Goal: Task Accomplishment & Management: Manage account settings

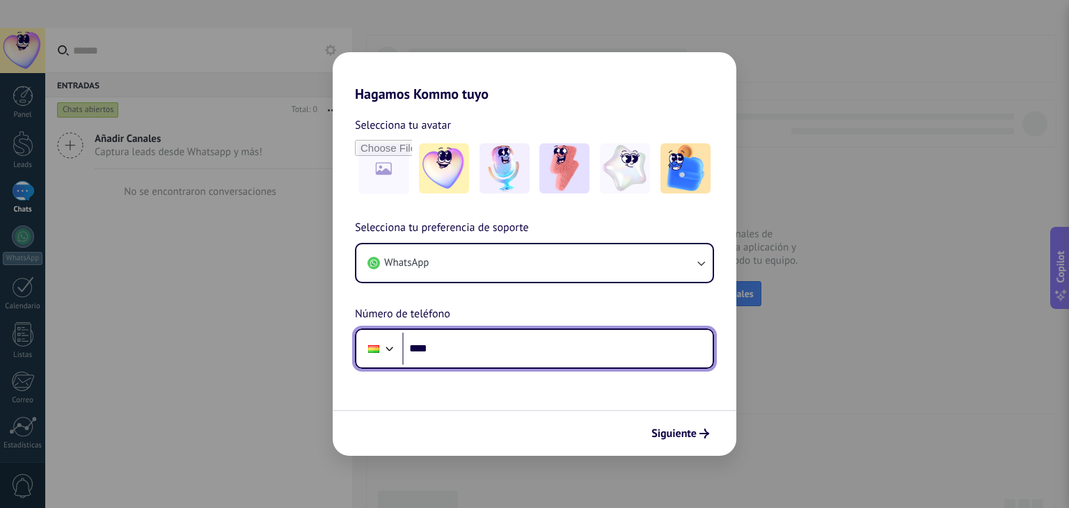
click at [588, 354] on input "****" at bounding box center [557, 349] width 310 height 32
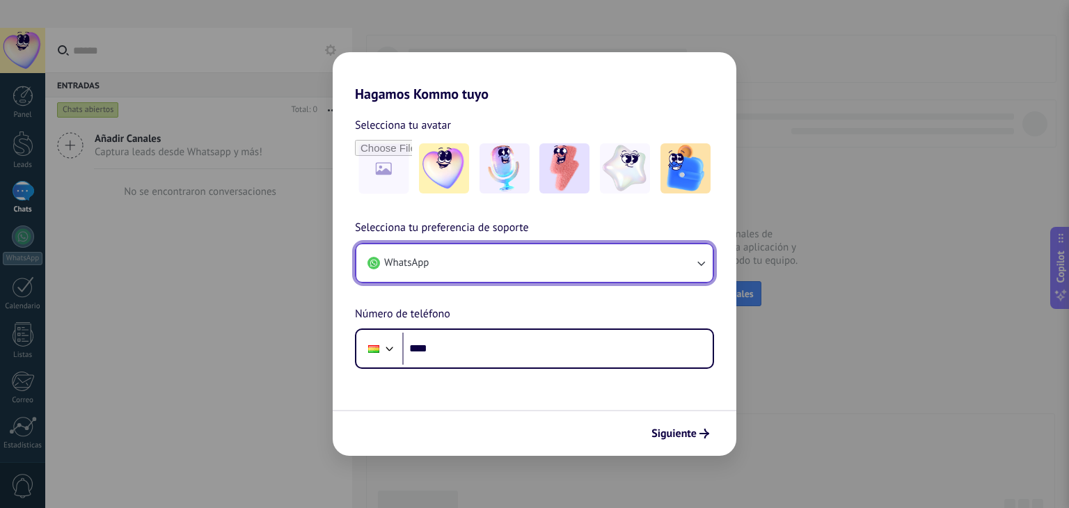
click at [628, 265] on button "WhatsApp" at bounding box center [534, 263] width 356 height 38
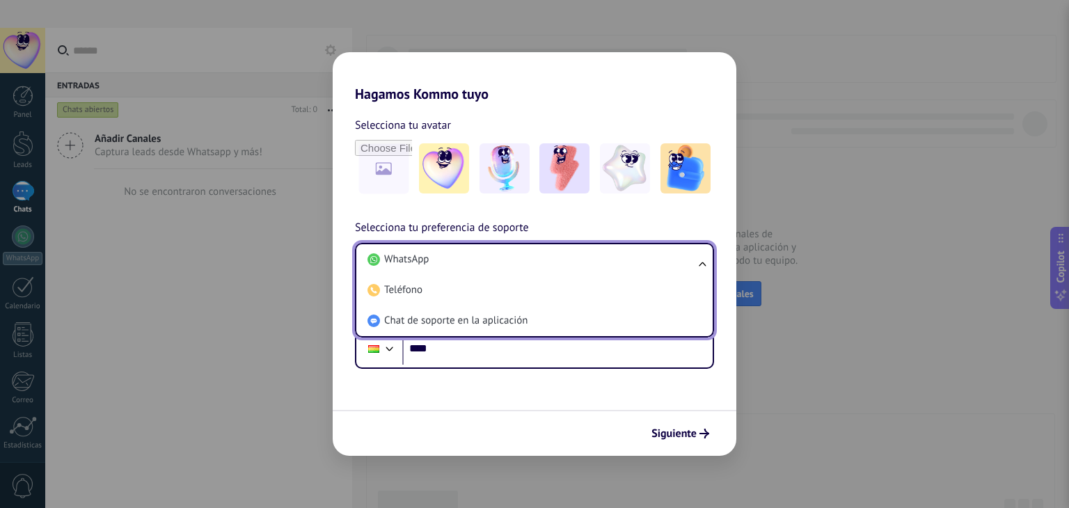
click at [628, 265] on li "WhatsApp" at bounding box center [532, 259] width 340 height 31
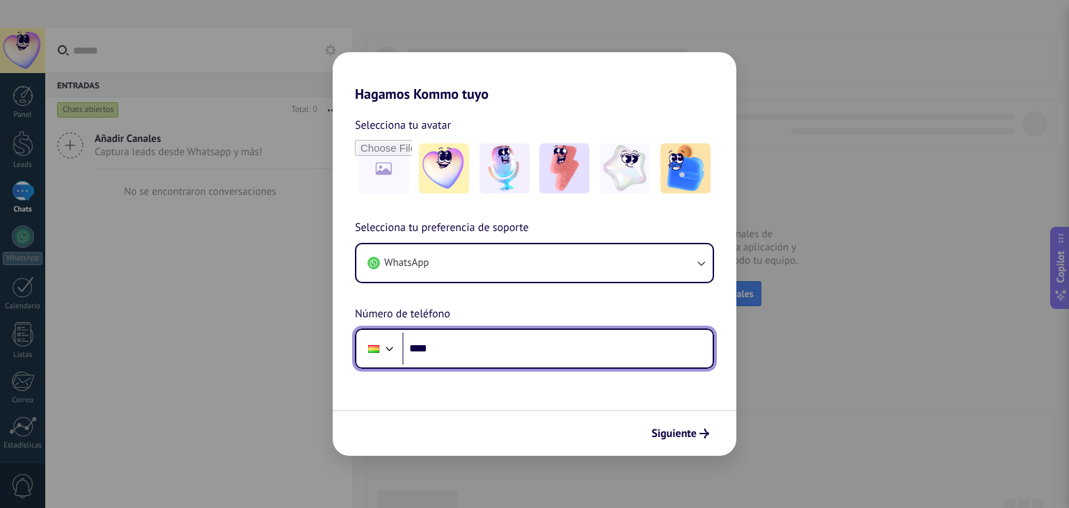
click at [590, 361] on input "****" at bounding box center [557, 349] width 310 height 32
type input "**"
click at [527, 352] on input "tel" at bounding box center [557, 349] width 310 height 32
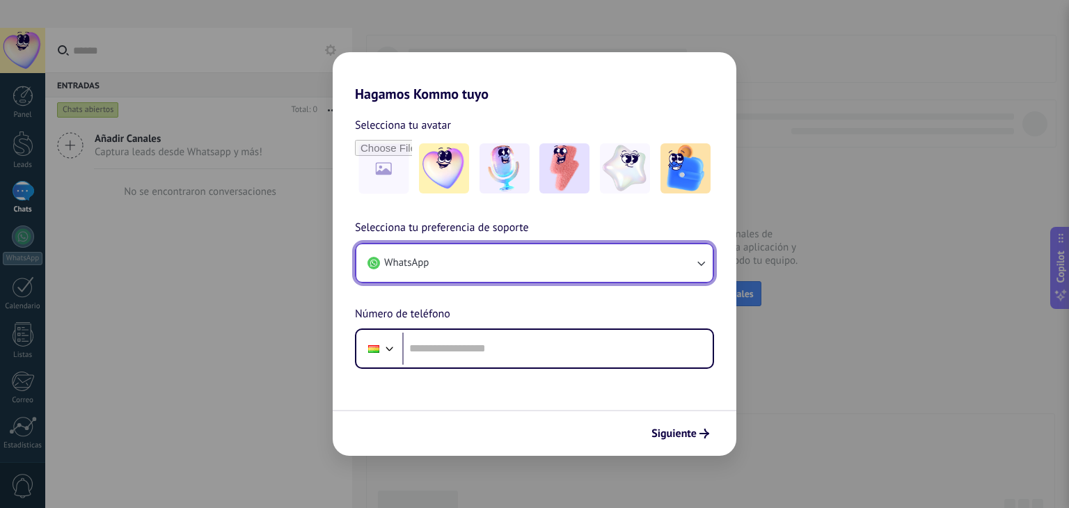
click at [624, 268] on button "WhatsApp" at bounding box center [534, 263] width 356 height 38
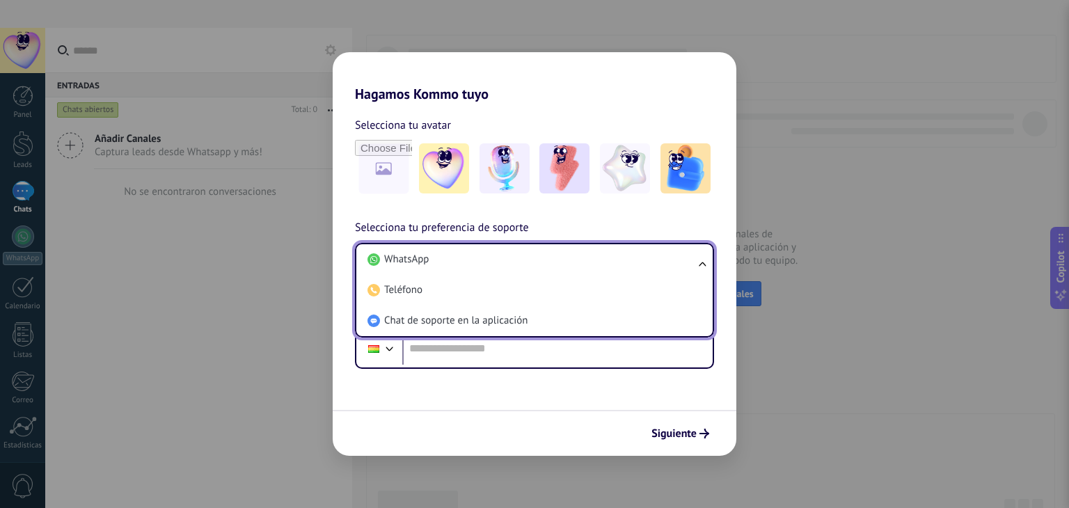
click at [624, 268] on li "WhatsApp" at bounding box center [532, 259] width 340 height 31
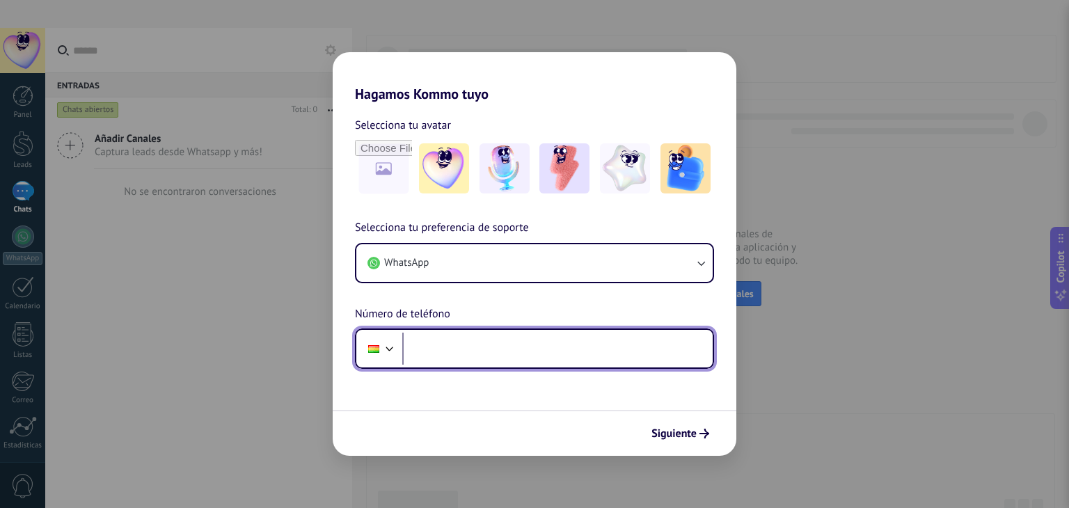
click at [559, 353] on input "tel" at bounding box center [557, 349] width 310 height 32
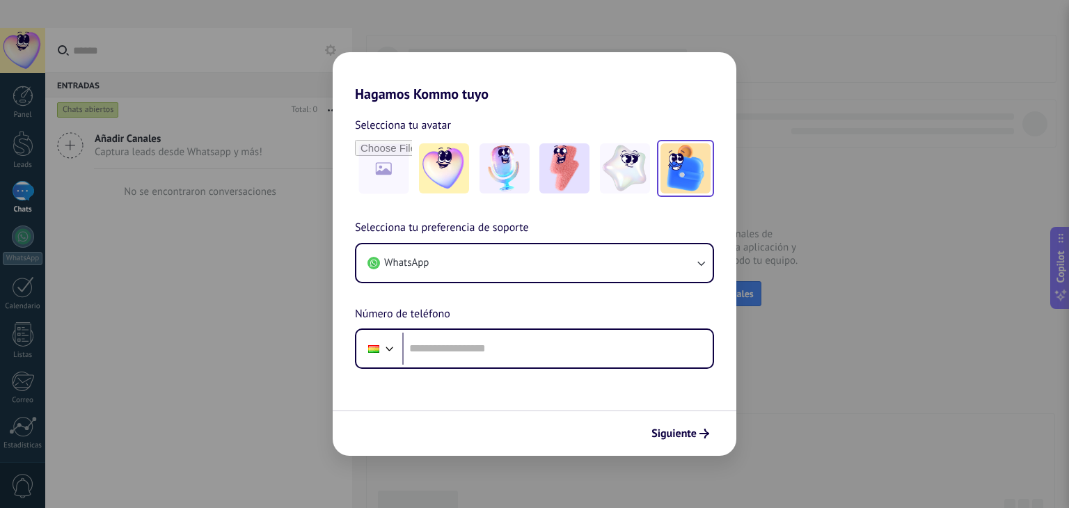
click at [691, 179] on img at bounding box center [686, 168] width 50 height 50
click at [377, 171] on input "file" at bounding box center [383, 168] width 54 height 54
type input "**********"
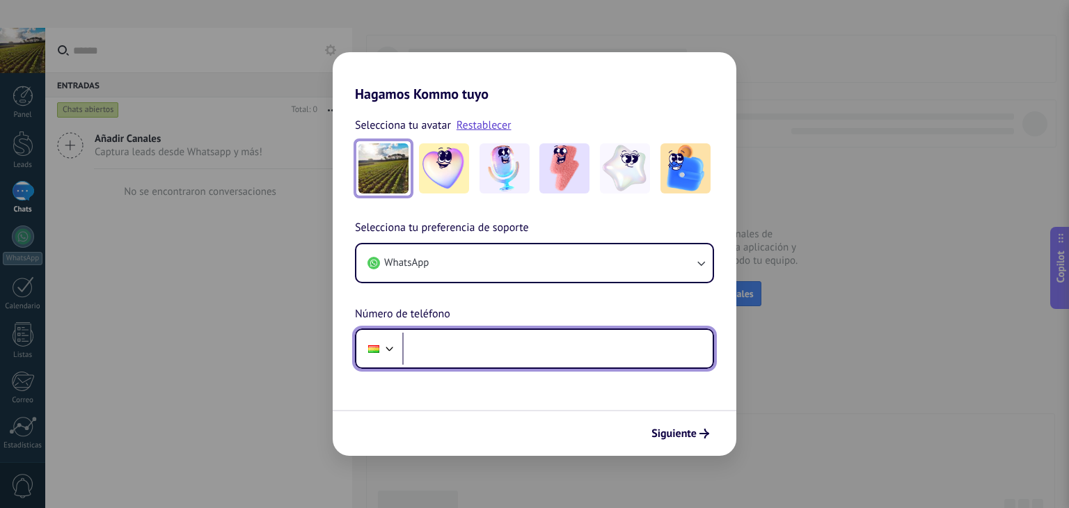
click at [541, 346] on input "tel" at bounding box center [557, 349] width 310 height 32
type input "**********"
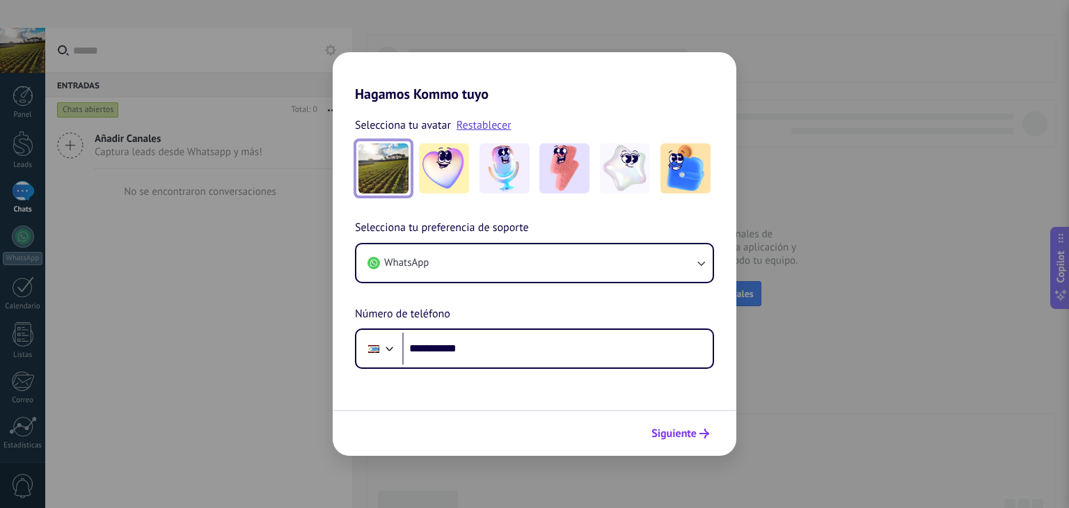
click at [677, 431] on span "Siguiente" at bounding box center [674, 434] width 45 height 10
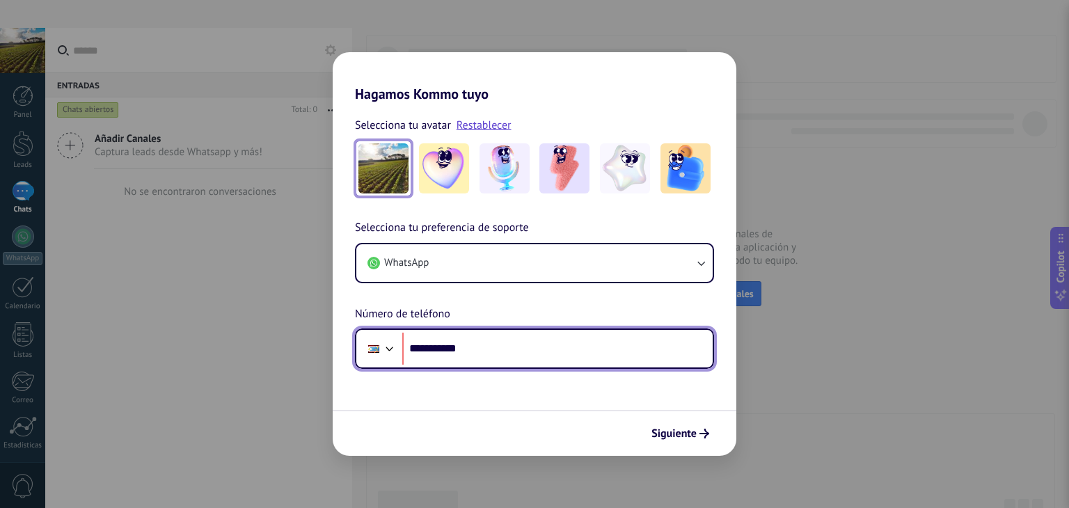
click at [390, 352] on div at bounding box center [389, 347] width 17 height 17
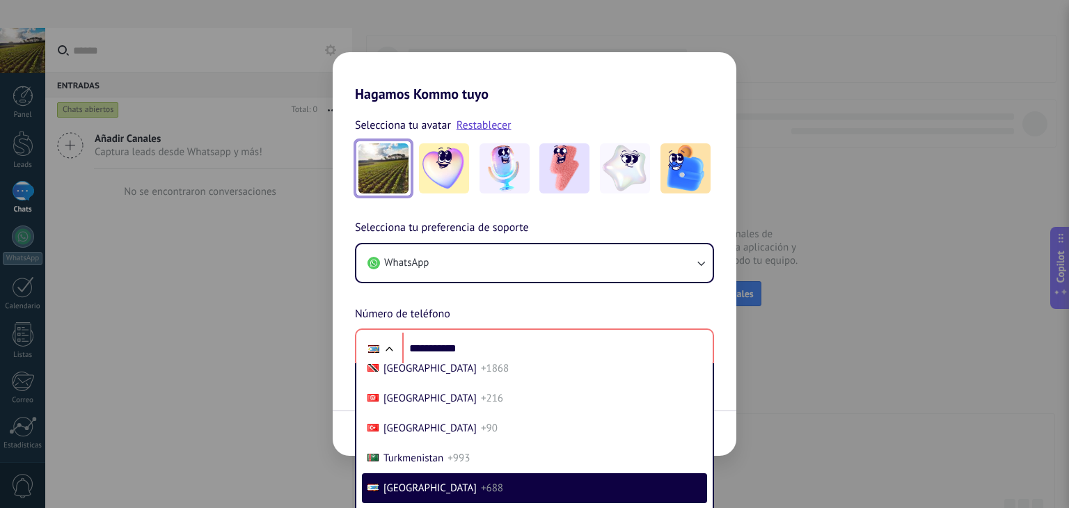
click at [535, 274] on div "**********" at bounding box center [535, 294] width 404 height 150
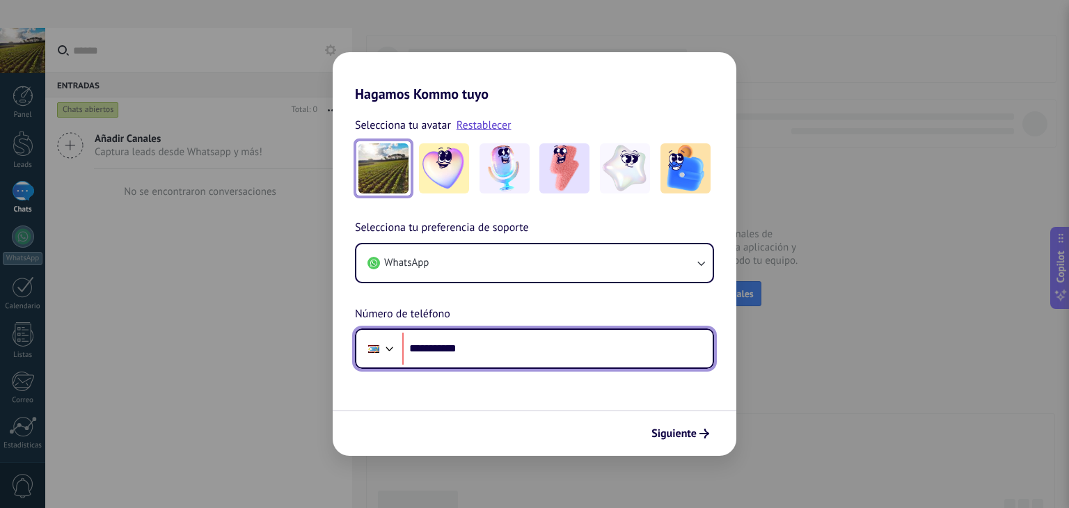
drag, startPoint x: 493, startPoint y: 352, endPoint x: 380, endPoint y: 346, distance: 113.0
click at [380, 346] on div "**********" at bounding box center [534, 349] width 359 height 40
type input "**********"
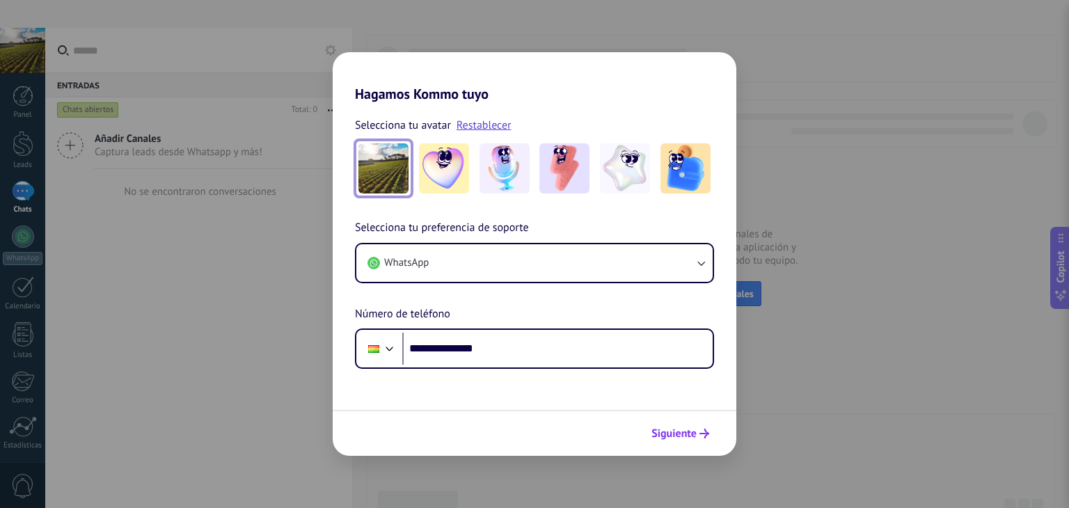
click at [672, 424] on button "Siguiente" at bounding box center [680, 434] width 70 height 24
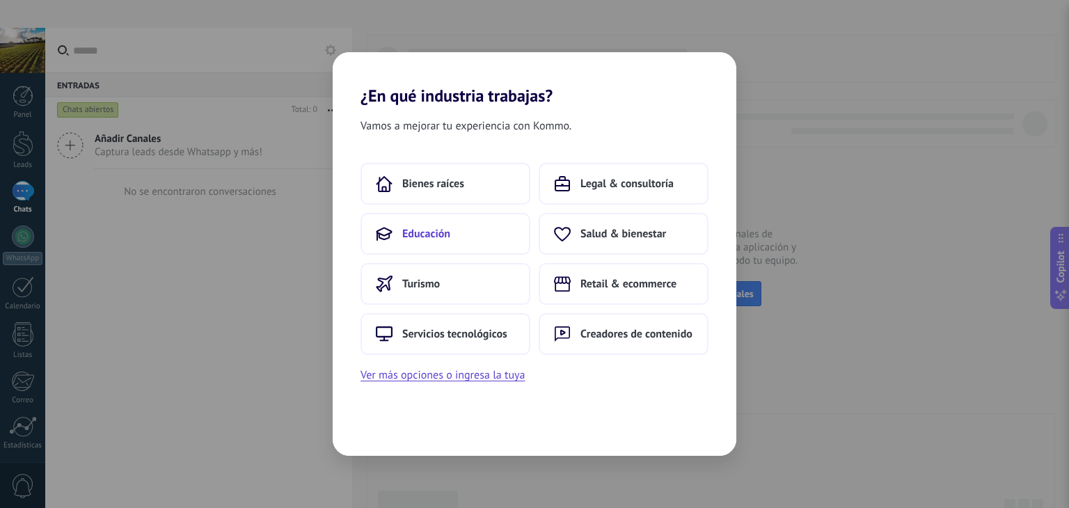
click at [466, 237] on button "Educación" at bounding box center [446, 234] width 170 height 42
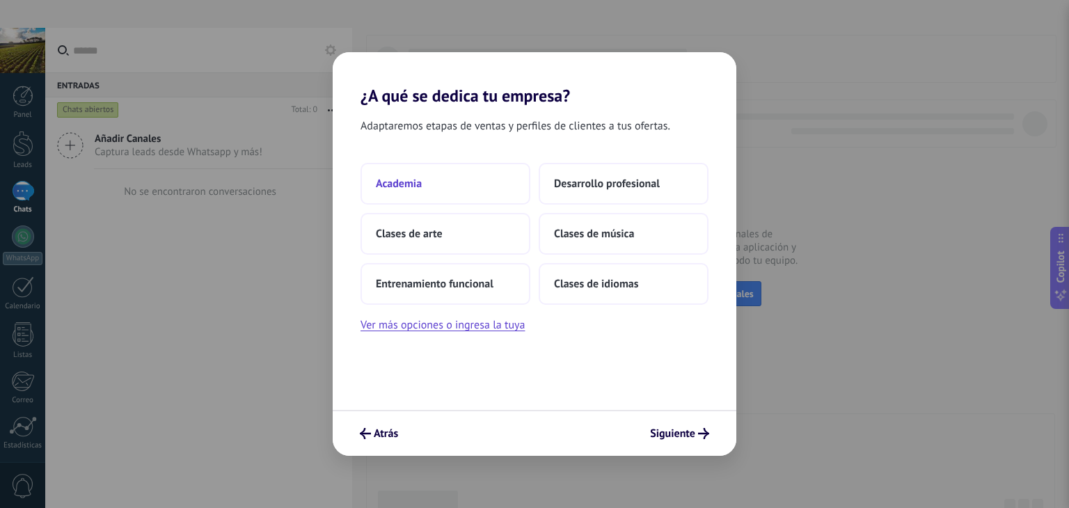
click at [442, 181] on button "Academia" at bounding box center [446, 184] width 170 height 42
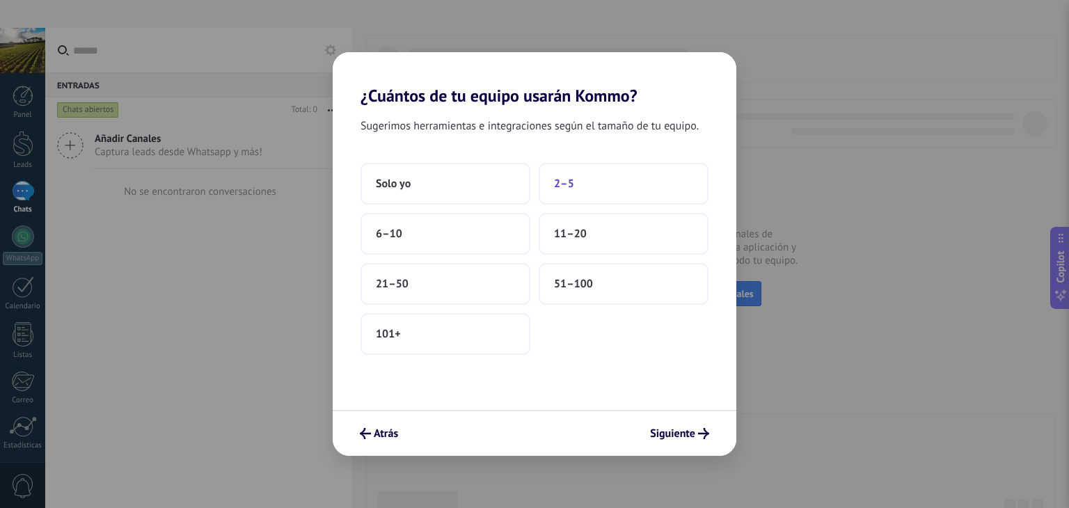
click at [591, 188] on button "2–5" at bounding box center [624, 184] width 170 height 42
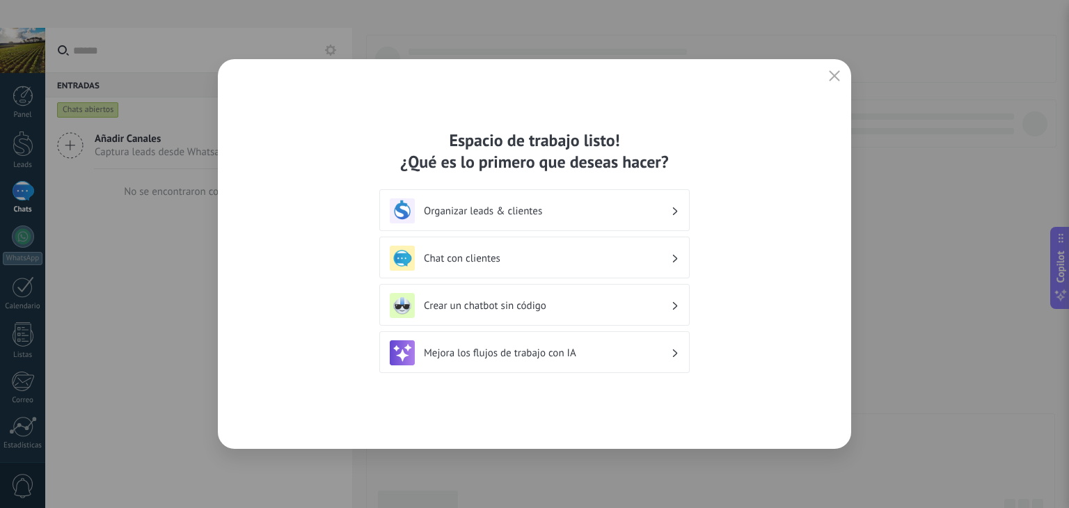
click at [503, 260] on h3 "Chat con clientes" at bounding box center [547, 258] width 247 height 13
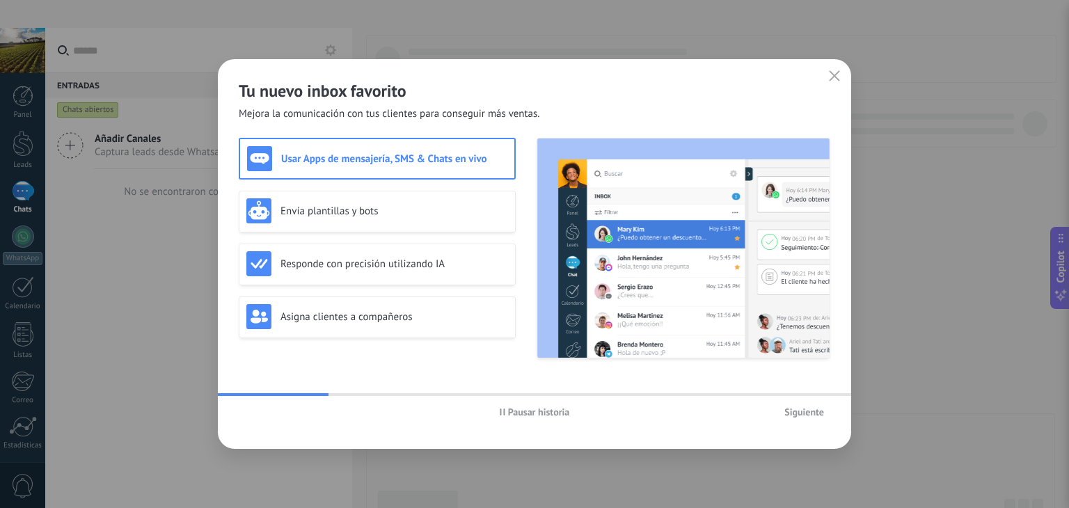
click at [821, 412] on span "Siguiente" at bounding box center [805, 412] width 40 height 10
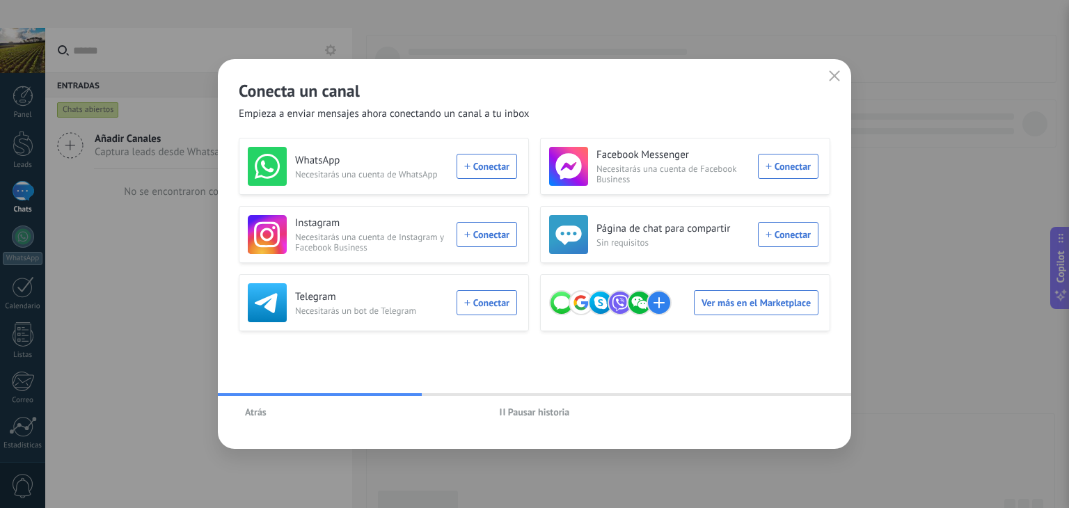
click at [833, 86] on div "Conecta un canal Empieza a enviar mensajes ahora conectando un canal a tu inbox" at bounding box center [535, 90] width 634 height 62
click at [836, 68] on button "button" at bounding box center [835, 76] width 18 height 19
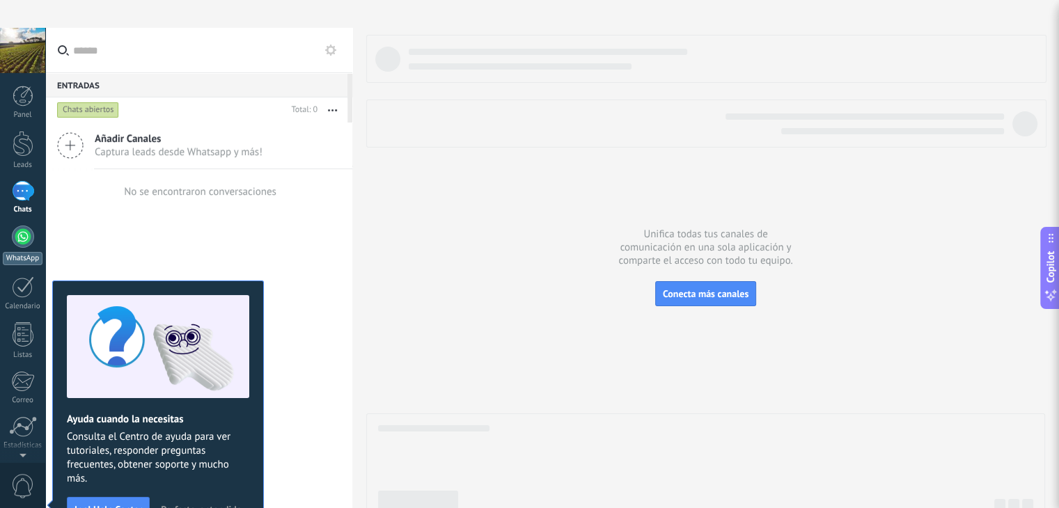
click at [15, 235] on div at bounding box center [23, 237] width 22 height 22
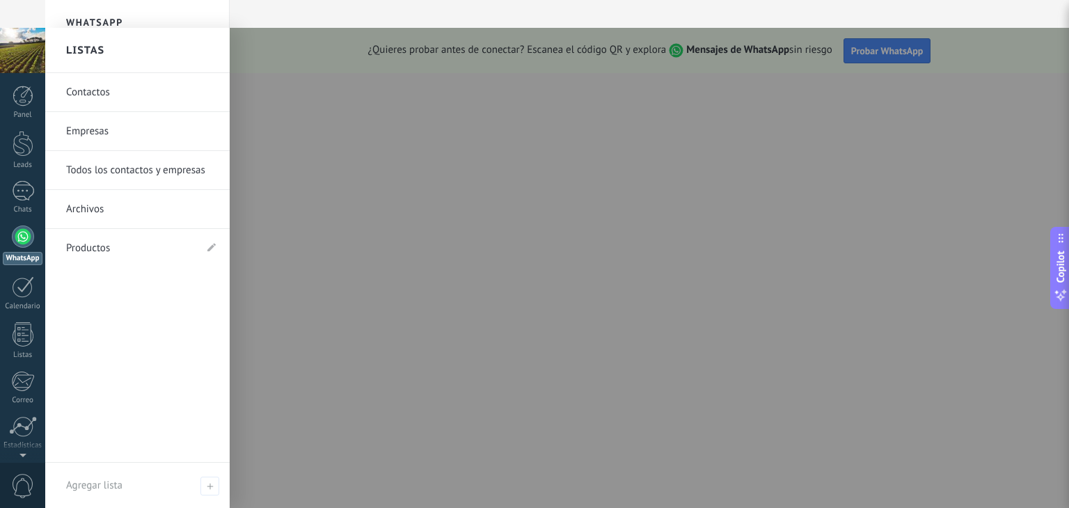
click at [29, 38] on div at bounding box center [22, 50] width 45 height 45
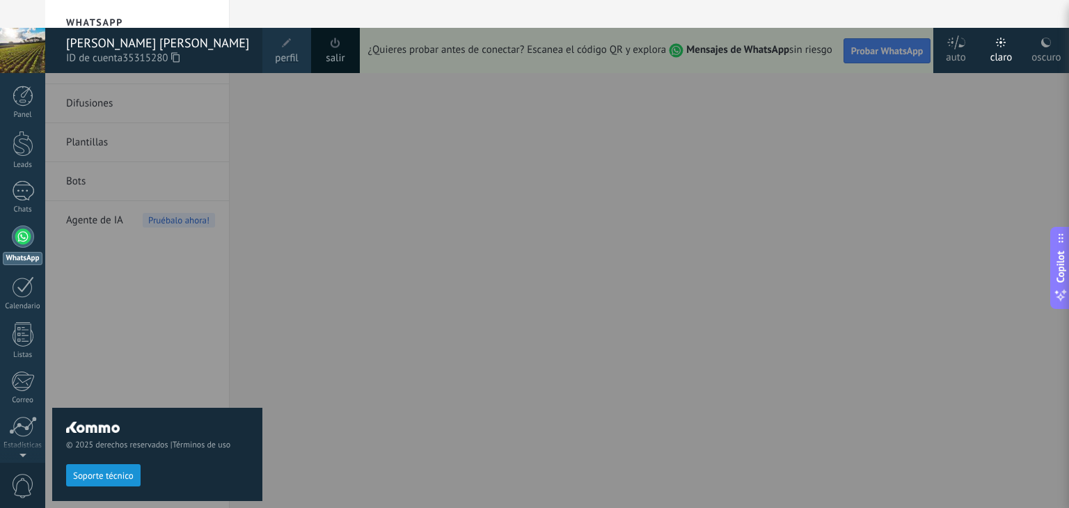
click at [285, 58] on span "perfil" at bounding box center [286, 58] width 23 height 15
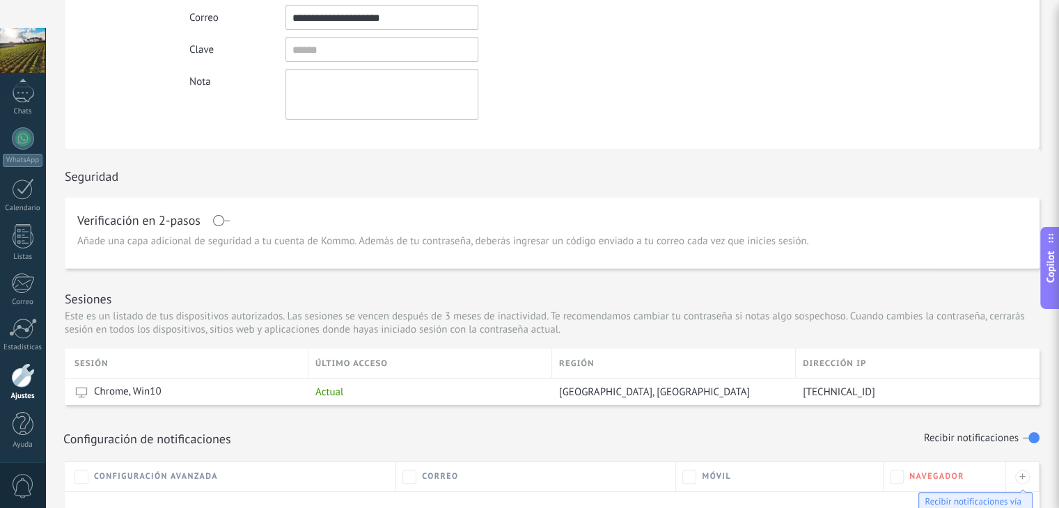
scroll to position [212, 0]
click at [219, 224] on span at bounding box center [220, 222] width 17 height 11
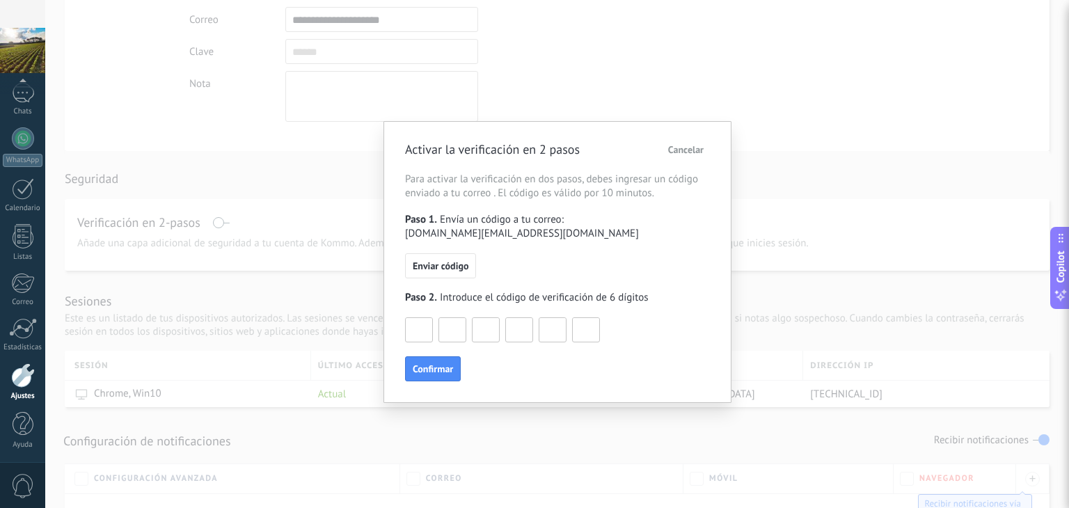
click at [417, 318] on input at bounding box center [419, 329] width 26 height 22
type input "*"
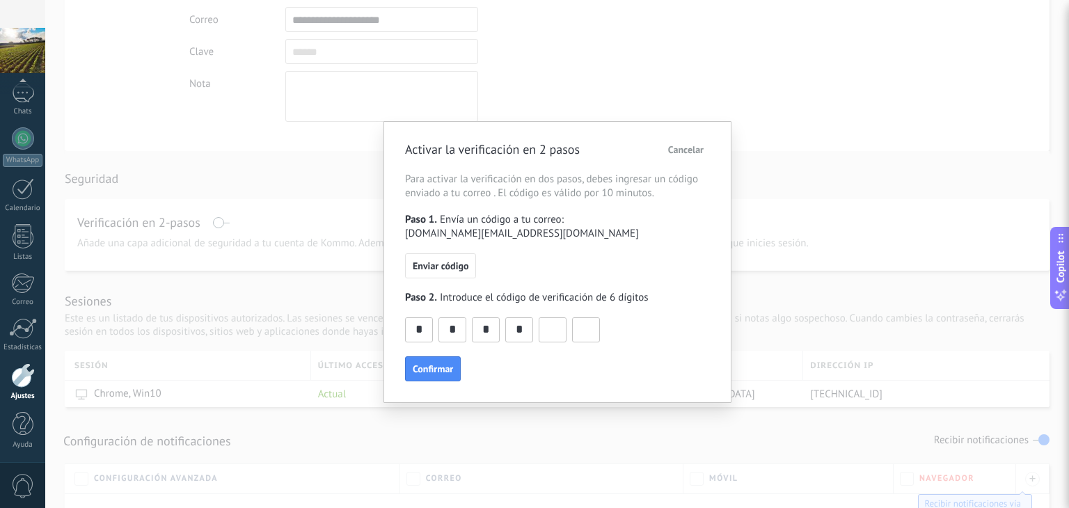
type input "*"
click at [443, 364] on span "Confirmar" at bounding box center [433, 369] width 40 height 10
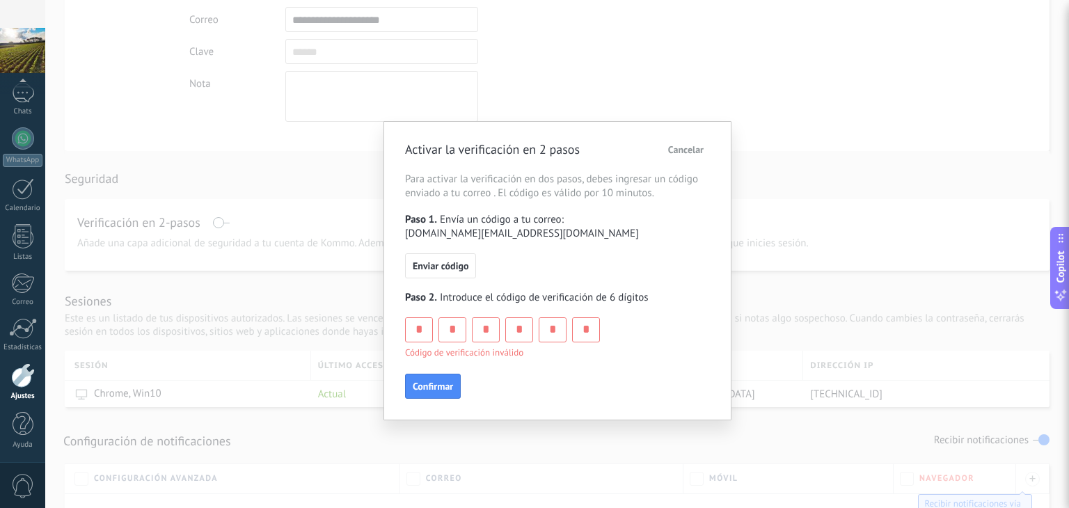
click at [693, 145] on span "Cancelar" at bounding box center [686, 150] width 36 height 10
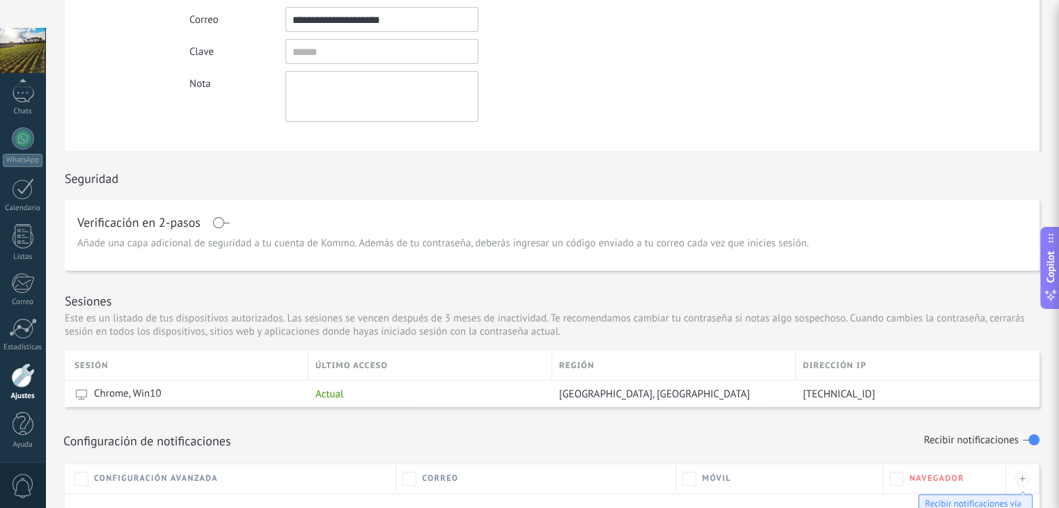
click at [25, 393] on div "Ajustes" at bounding box center [23, 396] width 40 height 9
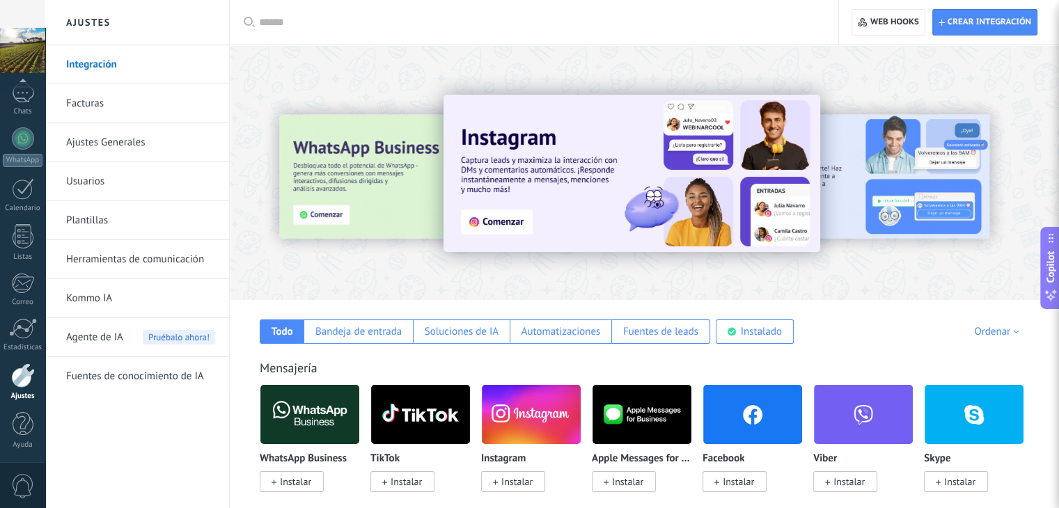
click at [180, 340] on span "Pruébalo ahora!" at bounding box center [179, 337] width 72 height 15
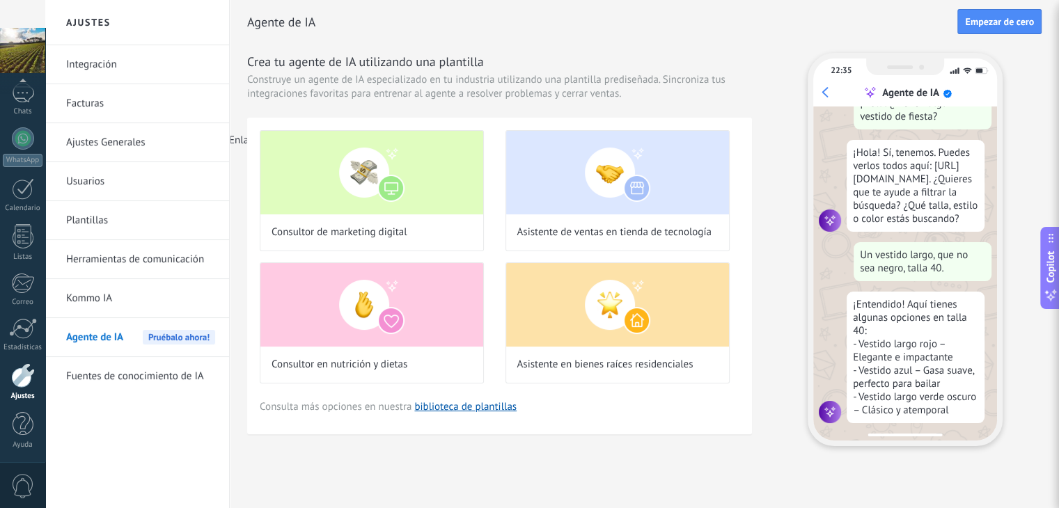
scroll to position [45, 0]
click at [45, 157] on button at bounding box center [45, 157] width 0 height 0
click at [125, 173] on button "Para este dominio" at bounding box center [85, 179] width 80 height 13
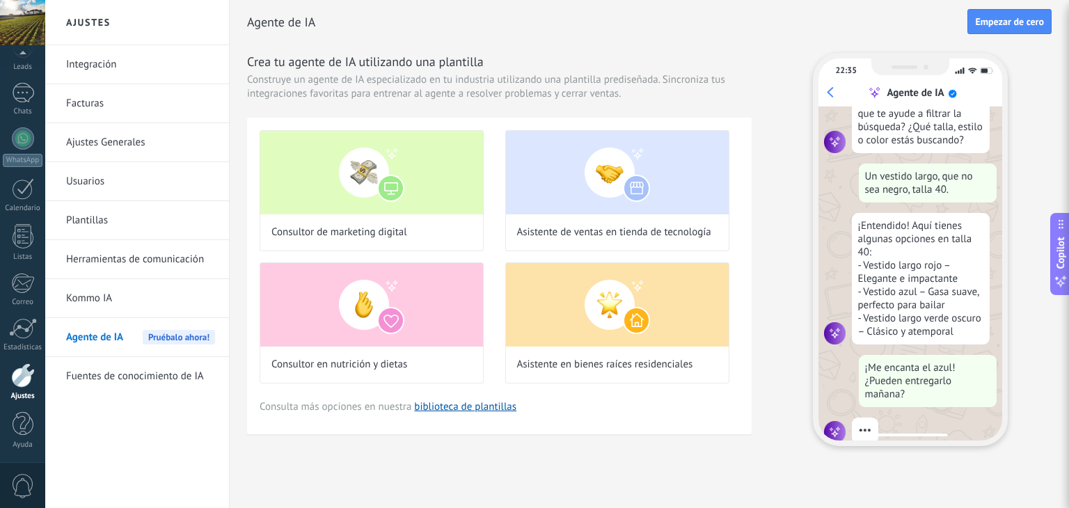
scroll to position [144, 0]
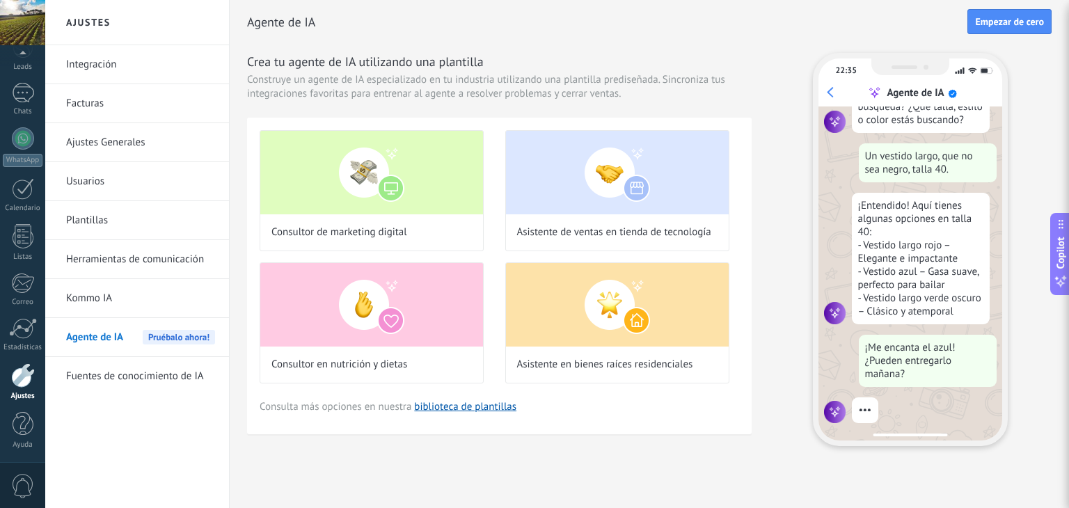
click at [148, 296] on link "Kommo IA" at bounding box center [140, 298] width 149 height 39
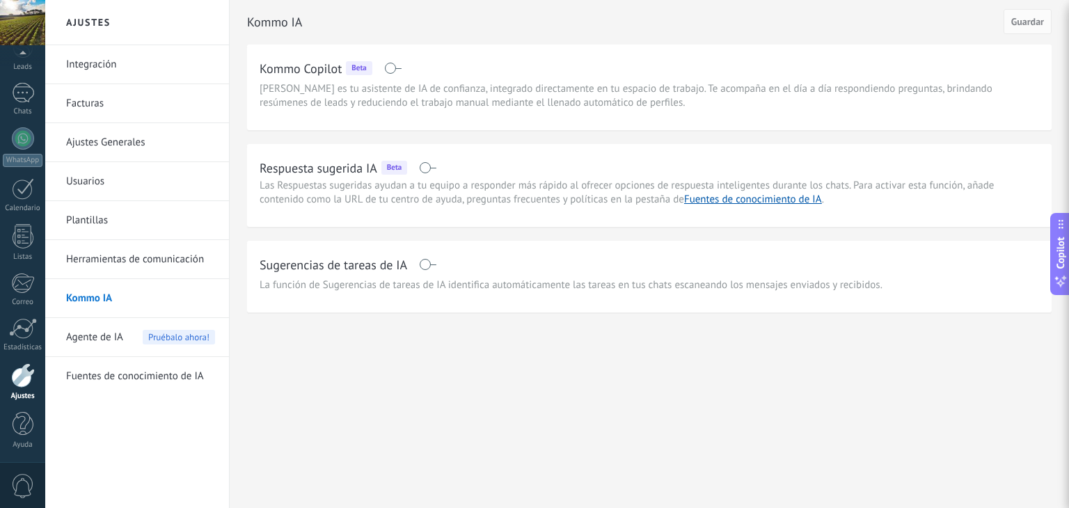
click at [145, 369] on link "Fuentes de conocimiento de IA" at bounding box center [140, 376] width 149 height 39
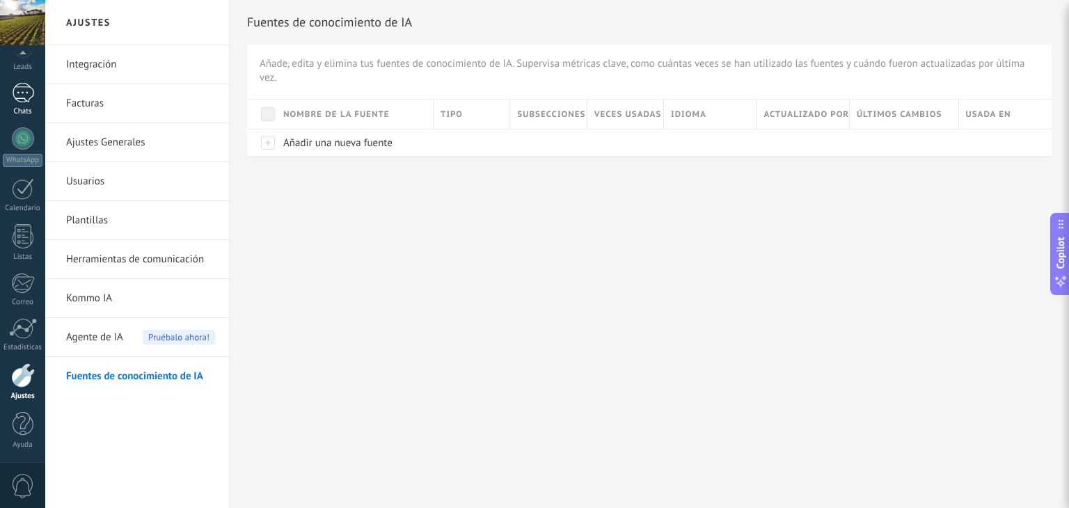
click at [22, 93] on div at bounding box center [23, 93] width 22 height 20
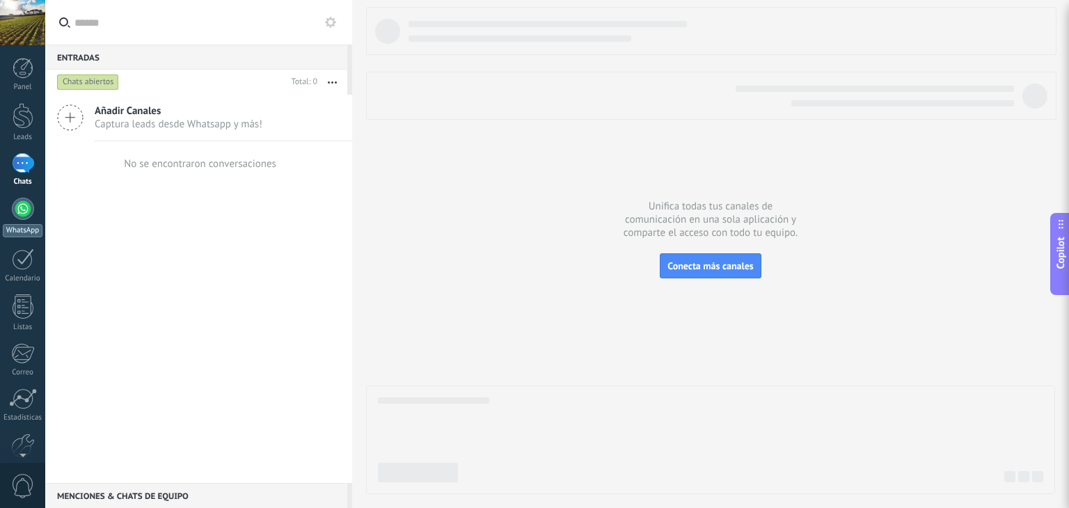
click at [38, 225] on div "WhatsApp" at bounding box center [23, 230] width 40 height 13
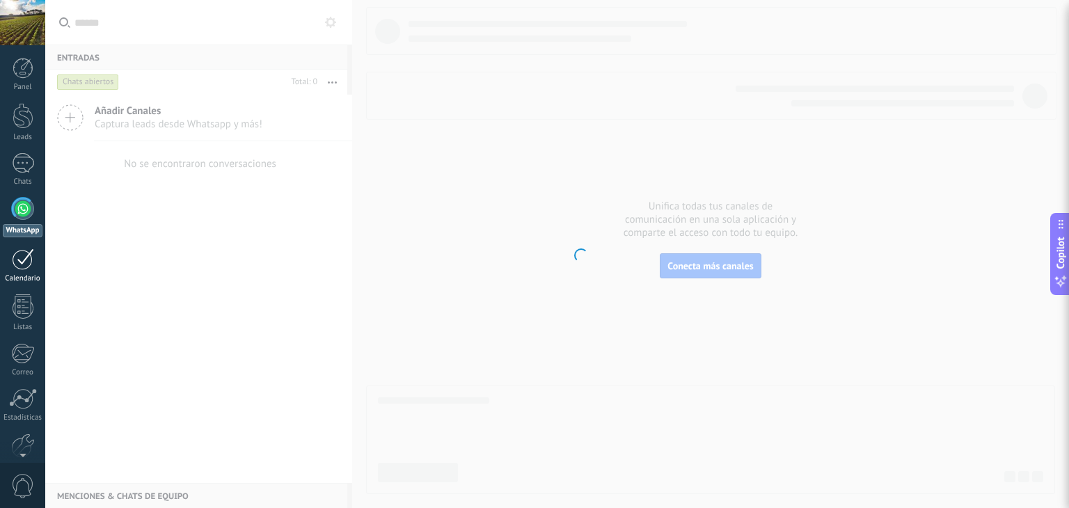
click at [27, 262] on div at bounding box center [23, 260] width 22 height 22
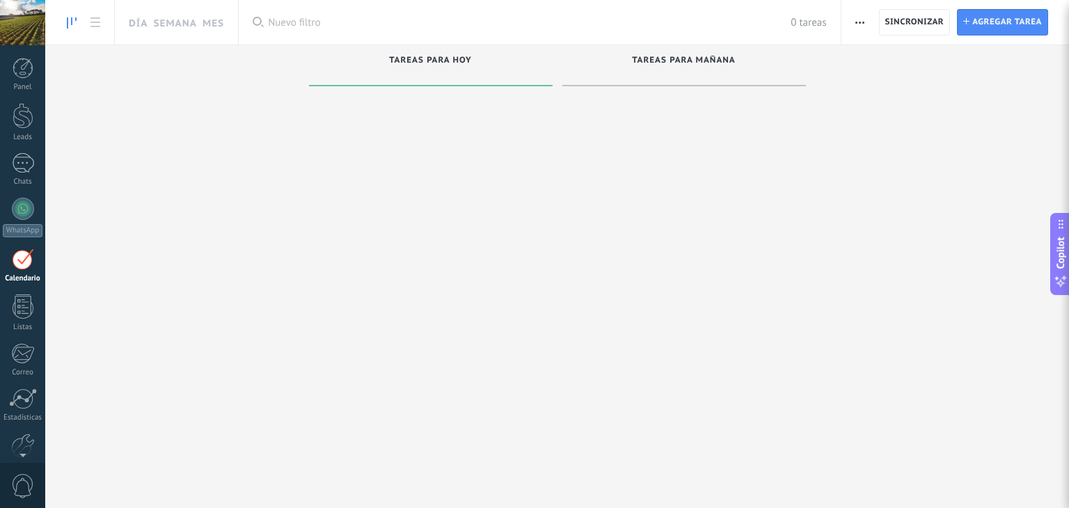
click at [24, 342] on div "Panel Leads Chats WhatsApp Clientes" at bounding box center [22, 296] width 45 height 476
click at [28, 400] on div at bounding box center [23, 398] width 28 height 21
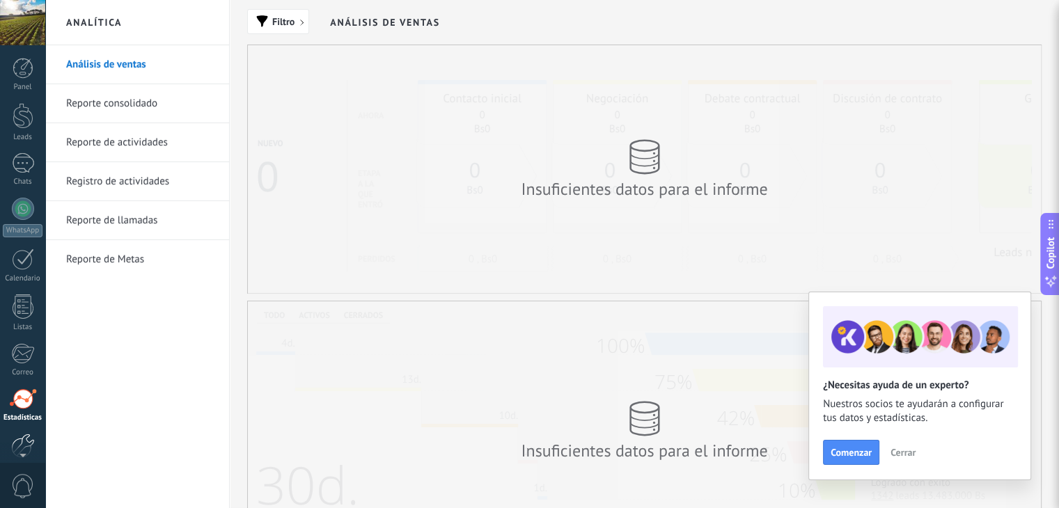
click at [28, 438] on div at bounding box center [23, 446] width 24 height 24
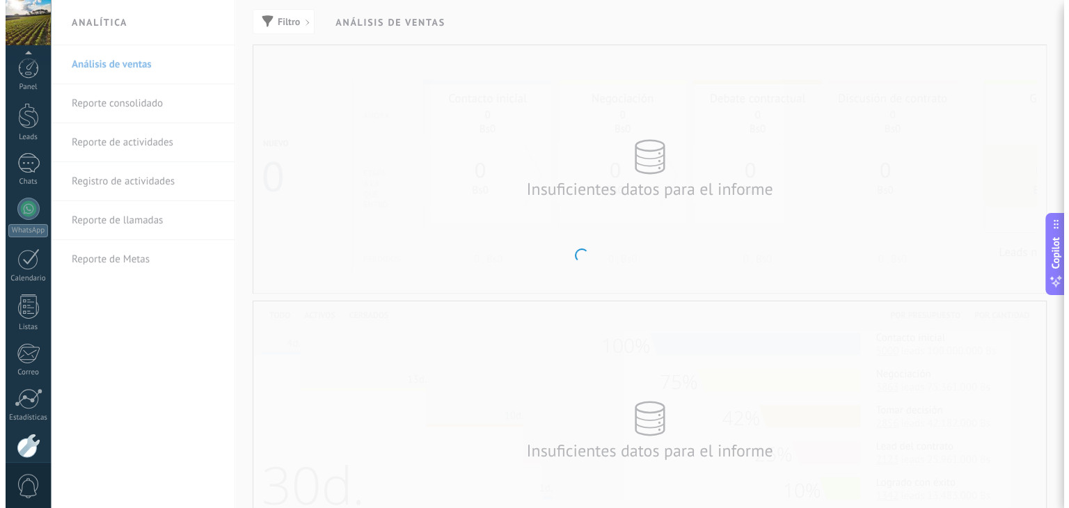
scroll to position [70, 0]
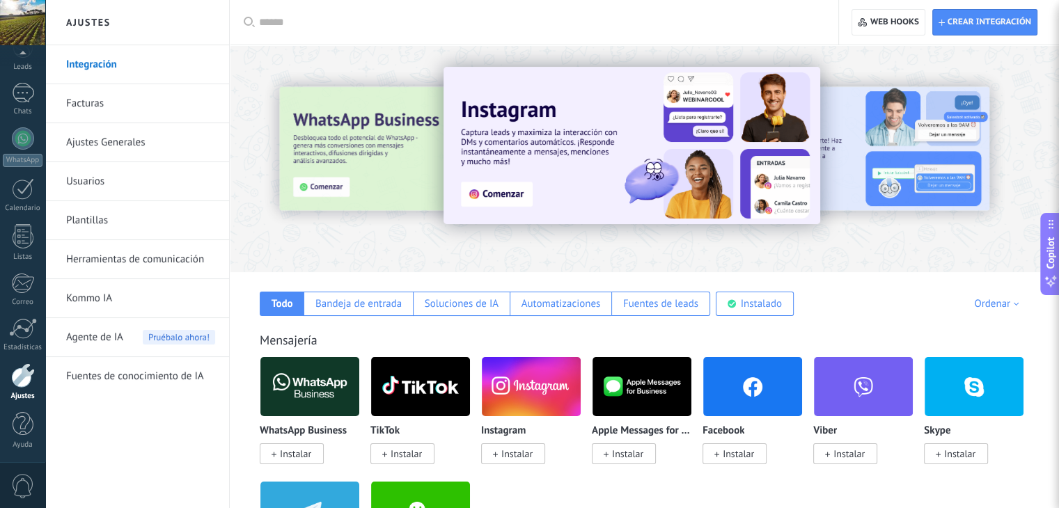
click at [17, 475] on span "0" at bounding box center [23, 486] width 24 height 24
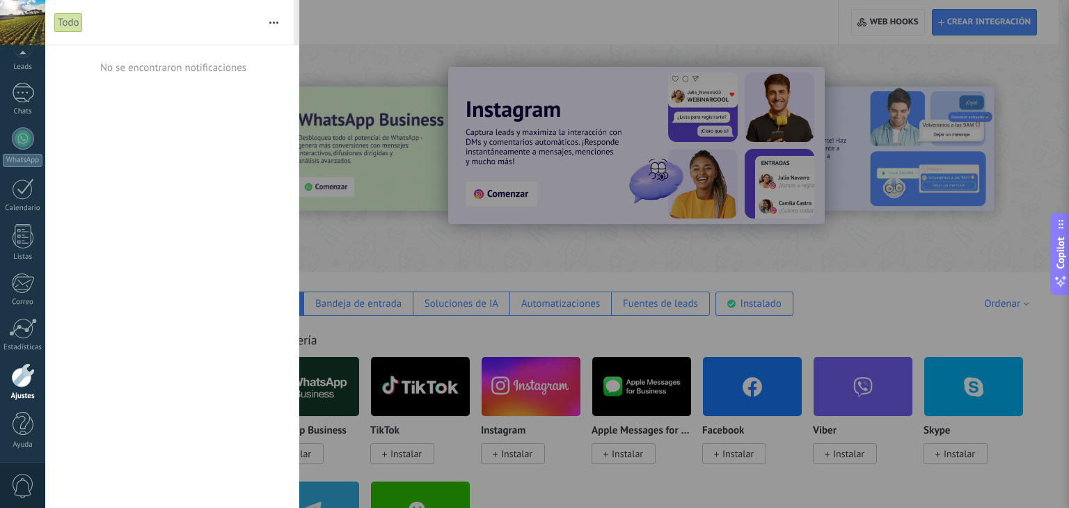
click at [25, 221] on div "Panel Leads Chats WhatsApp Clientes" at bounding box center [22, 225] width 45 height 476
click at [356, 66] on div at bounding box center [534, 254] width 1069 height 508
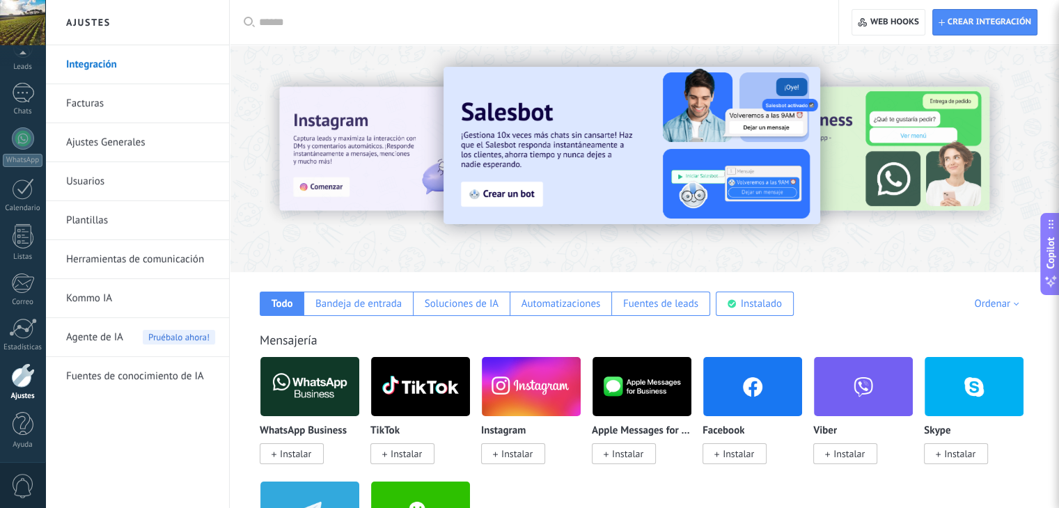
click at [25, 24] on div at bounding box center [22, 22] width 45 height 45
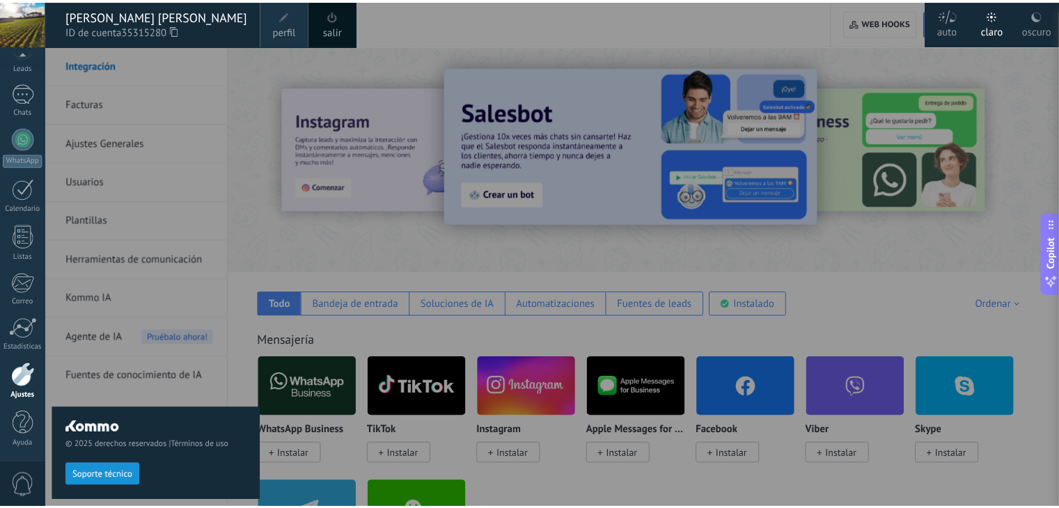
scroll to position [59, 0]
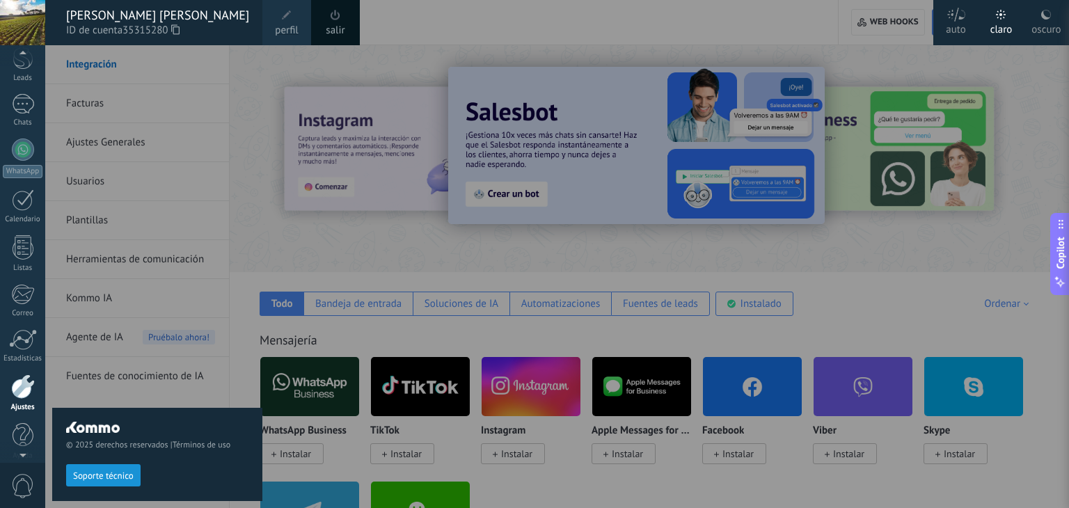
click at [1047, 27] on div "oscuro" at bounding box center [1046, 27] width 29 height 36
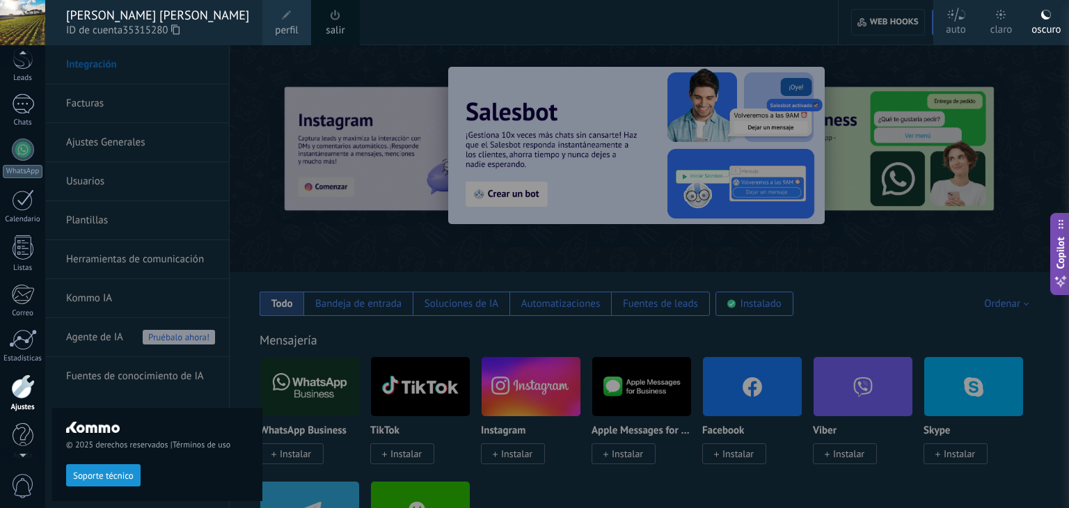
click at [1061, 194] on div at bounding box center [579, 254] width 1069 height 508
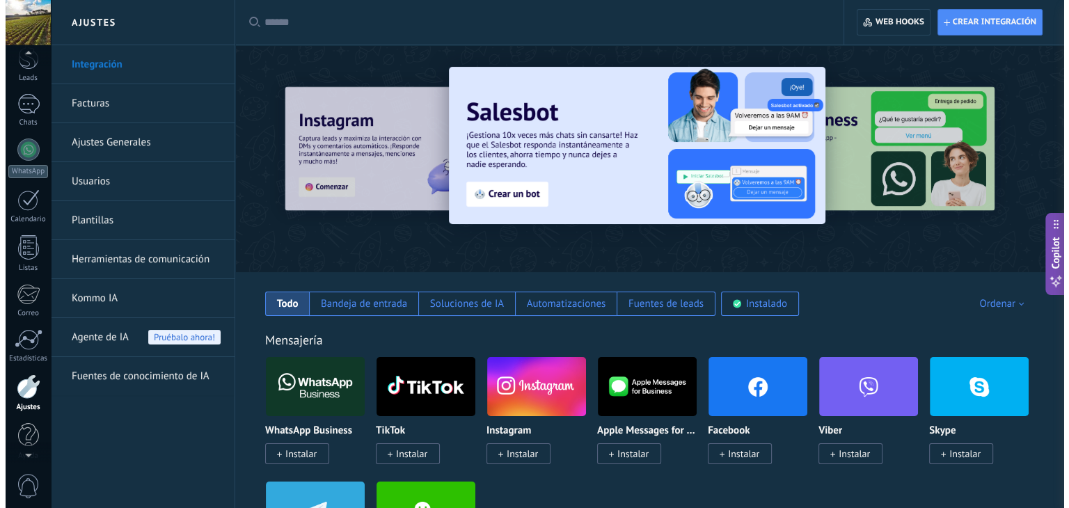
scroll to position [70, 0]
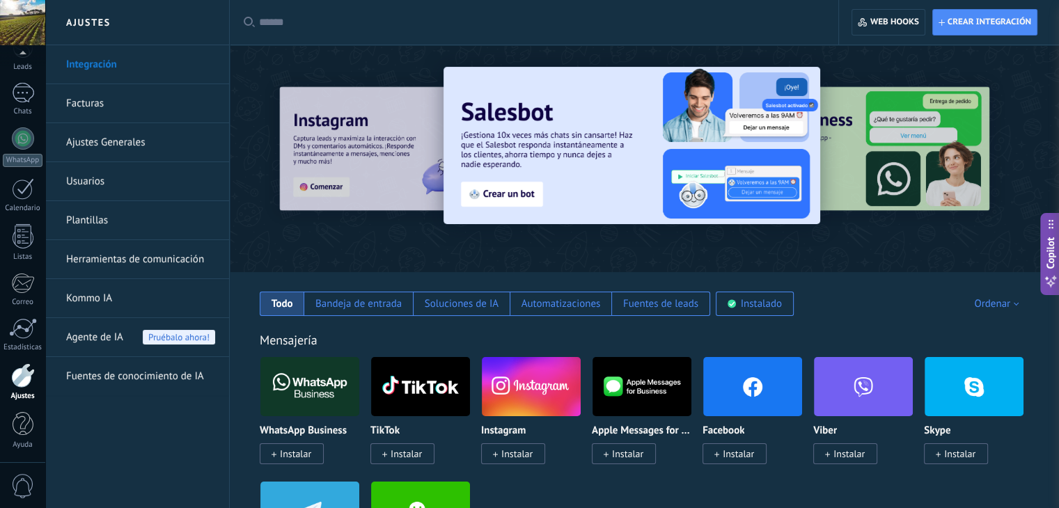
click at [1009, 130] on div at bounding box center [989, 157] width 313 height 125
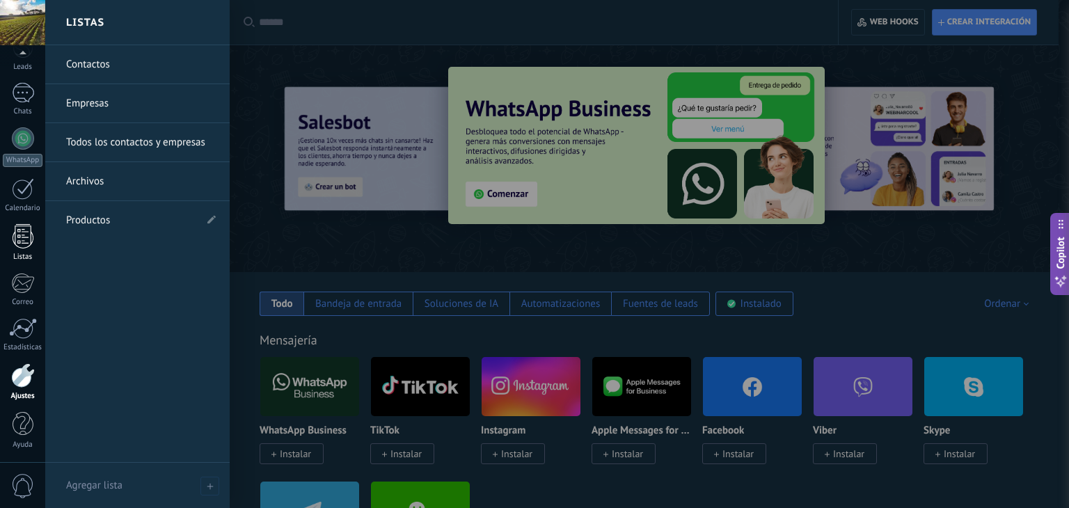
click at [28, 248] on link "Listas" at bounding box center [22, 243] width 45 height 38
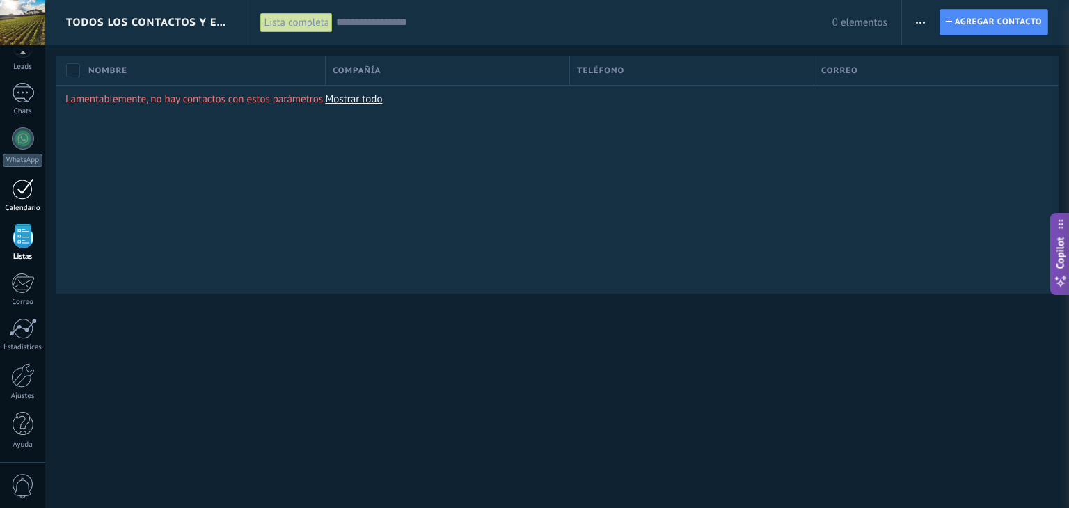
click at [26, 195] on div at bounding box center [23, 189] width 22 height 22
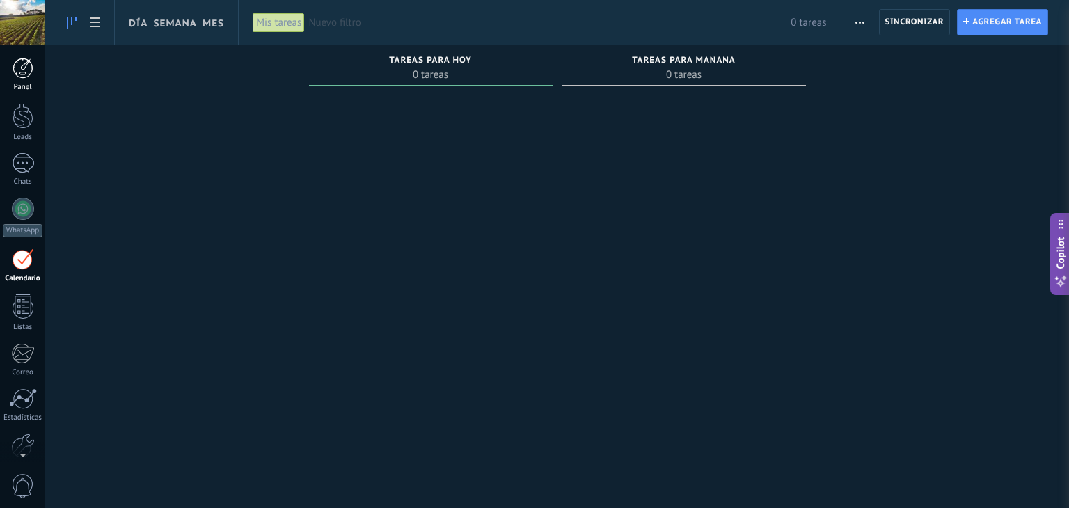
click at [33, 64] on link "Panel" at bounding box center [22, 75] width 45 height 34
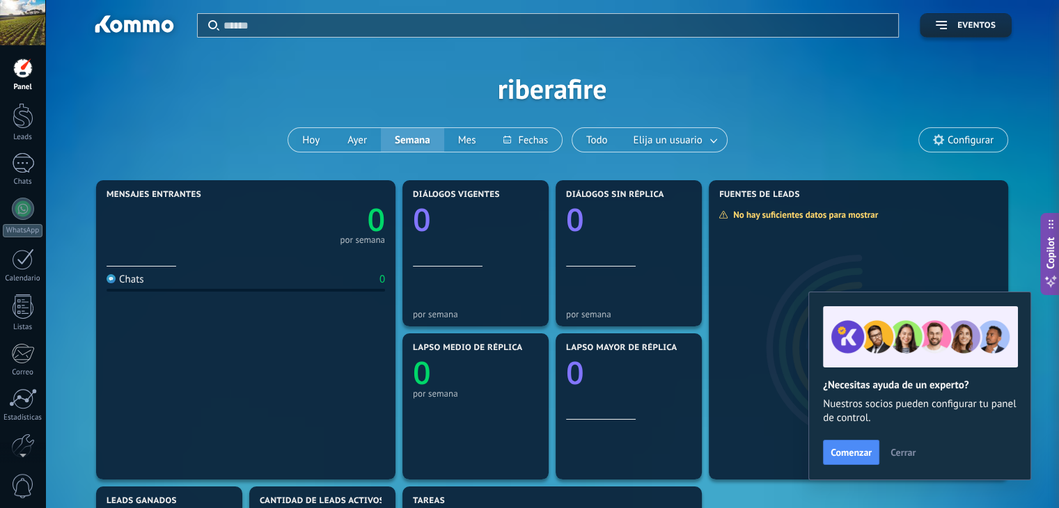
click at [565, 99] on div "Aplicar Eventos riberafire [PERSON_NAME] Semana Mes Todo Elija un usuario Confi…" at bounding box center [552, 88] width 972 height 177
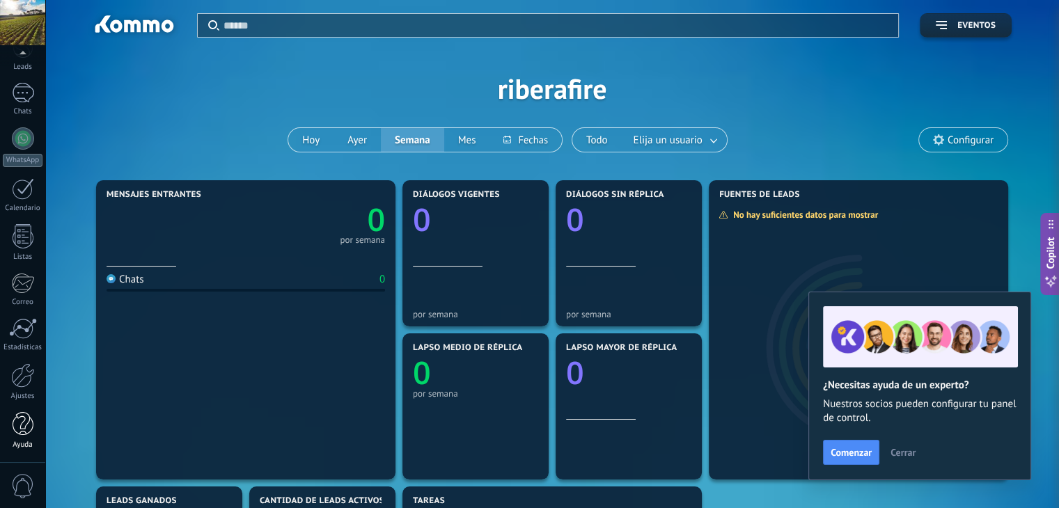
scroll to position [70, 0]
click at [23, 375] on div at bounding box center [23, 376] width 24 height 24
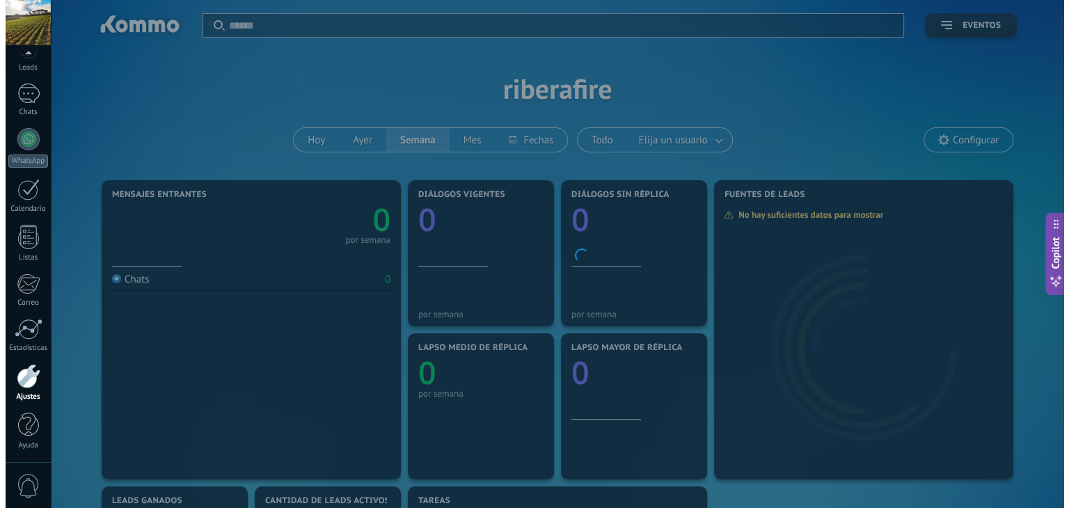
scroll to position [70, 0]
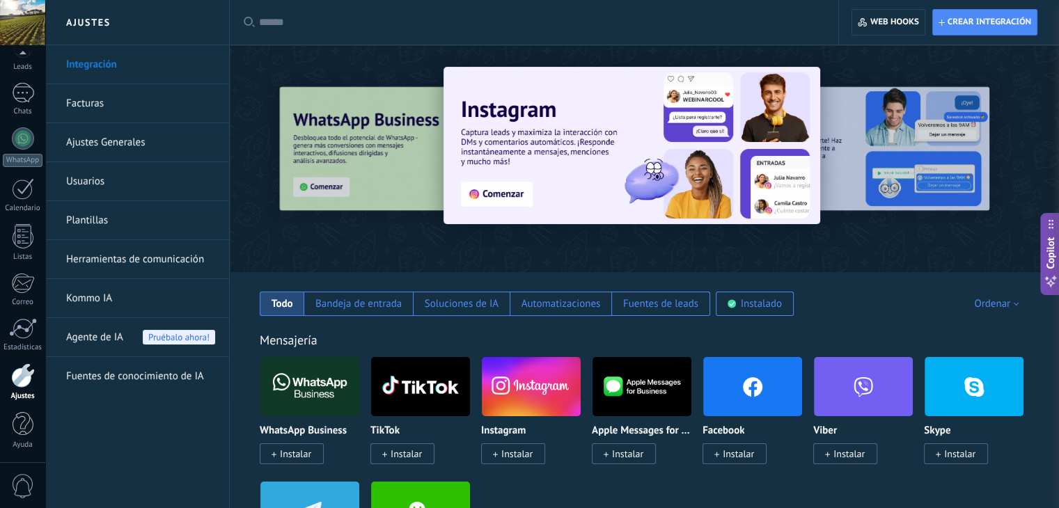
click at [134, 128] on link "Ajustes Generales" at bounding box center [140, 142] width 149 height 39
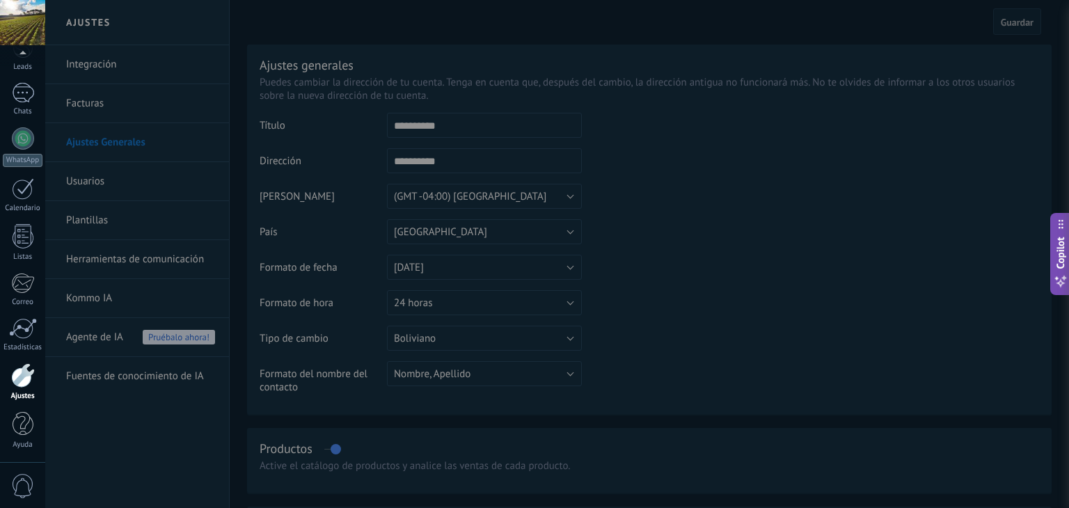
click at [19, 19] on div at bounding box center [22, 22] width 45 height 45
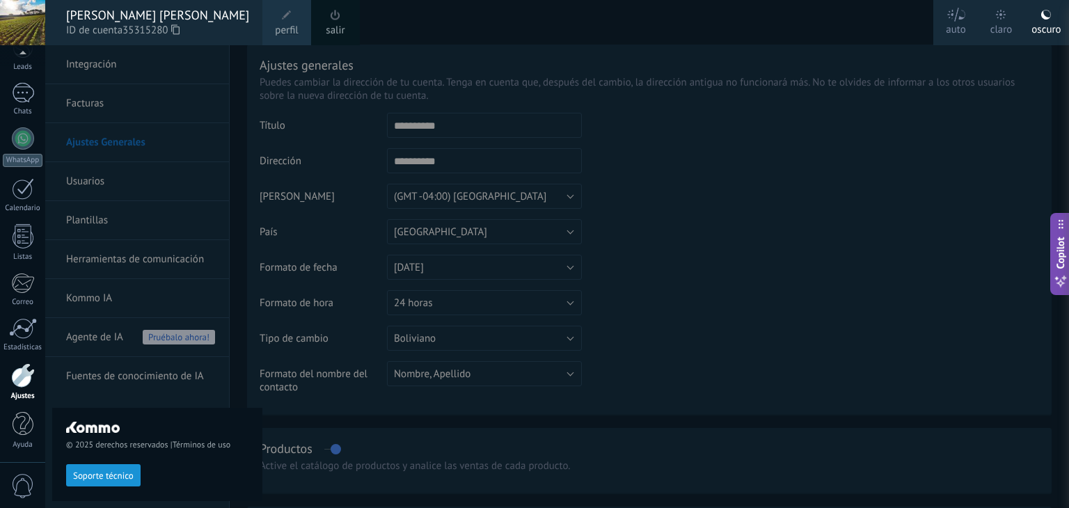
click at [998, 22] on div "claro" at bounding box center [1002, 27] width 22 height 36
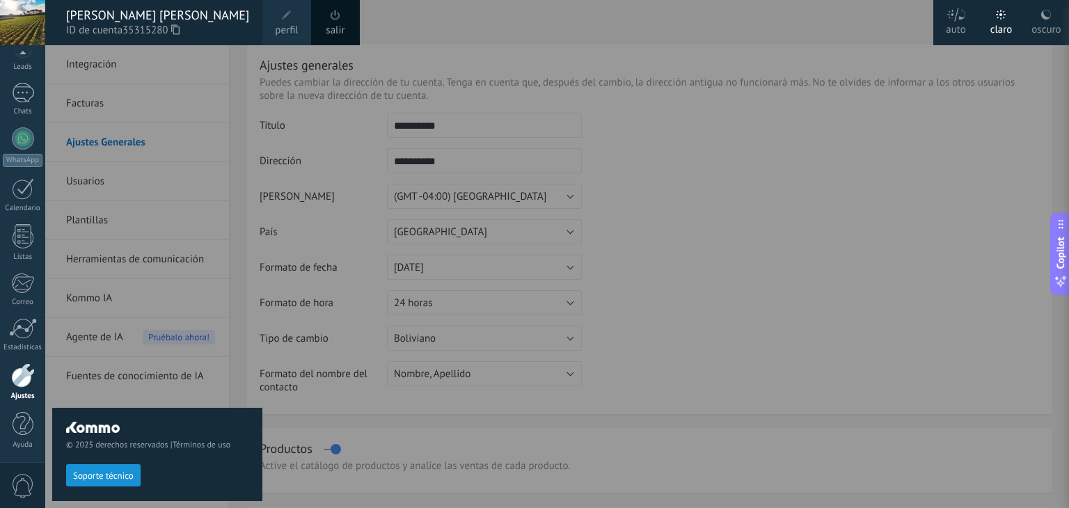
click at [515, 205] on div at bounding box center [579, 254] width 1069 height 508
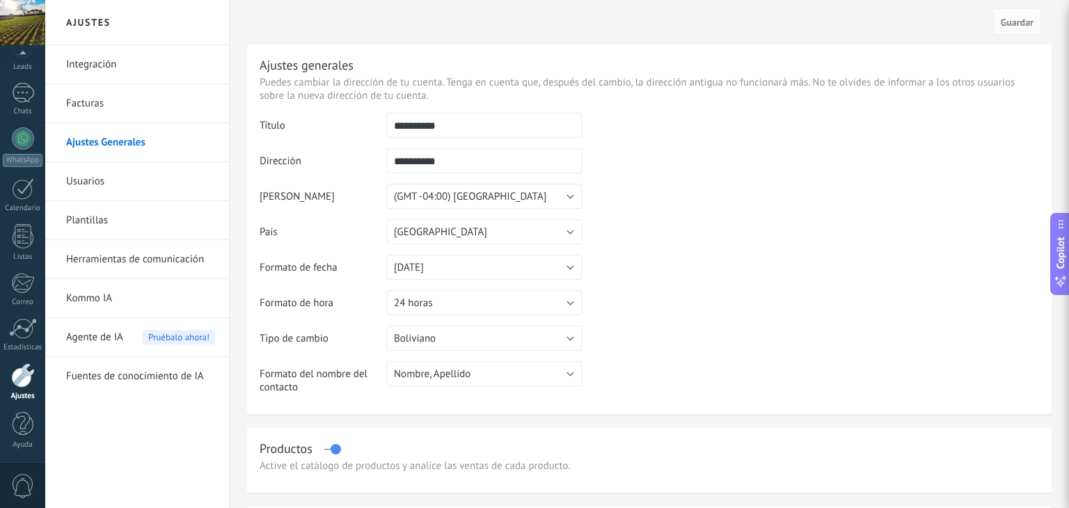
click at [101, 224] on link "Plantillas" at bounding box center [140, 220] width 149 height 39
